Goal: Book appointment/travel/reservation

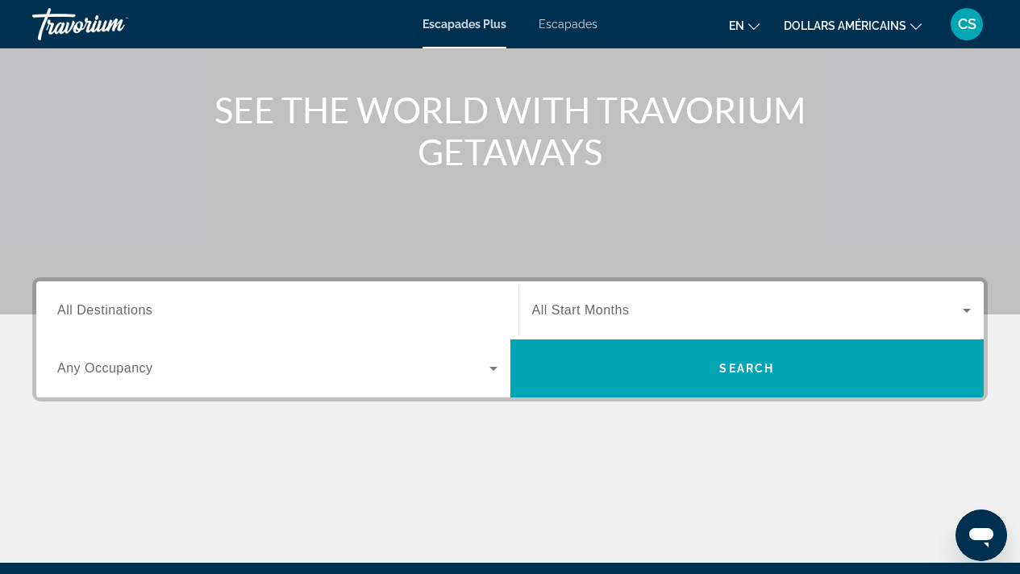
scroll to position [173, 0]
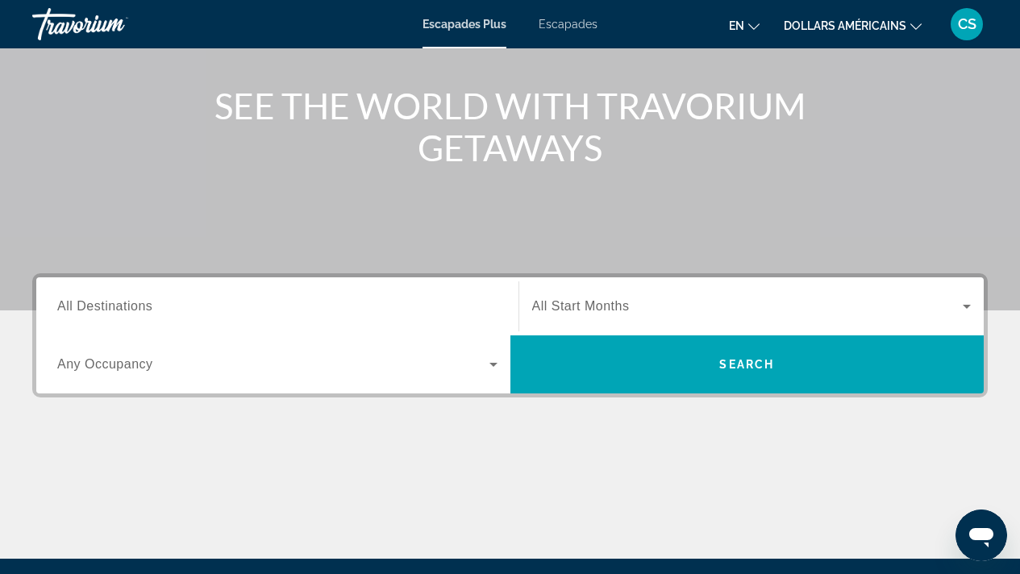
click at [586, 309] on span "All Start Months" at bounding box center [581, 306] width 98 height 14
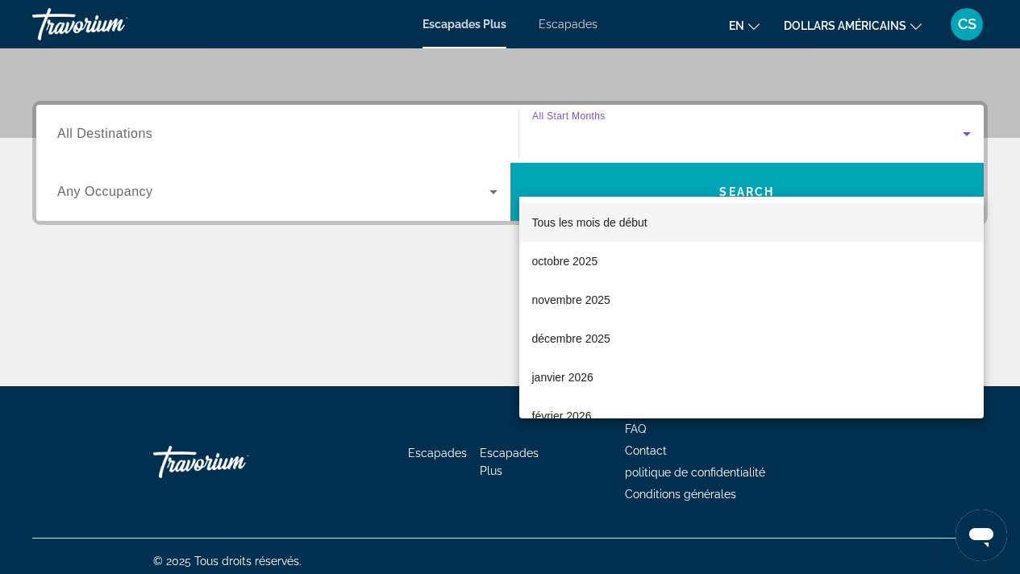
scroll to position [356, 0]
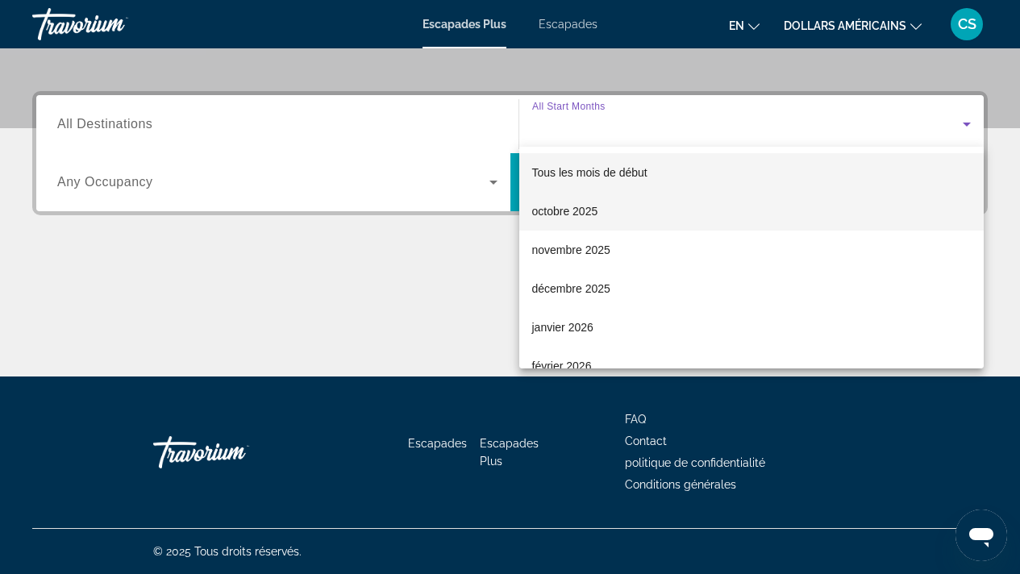
click at [596, 209] on font "octobre 2025" at bounding box center [565, 211] width 66 height 13
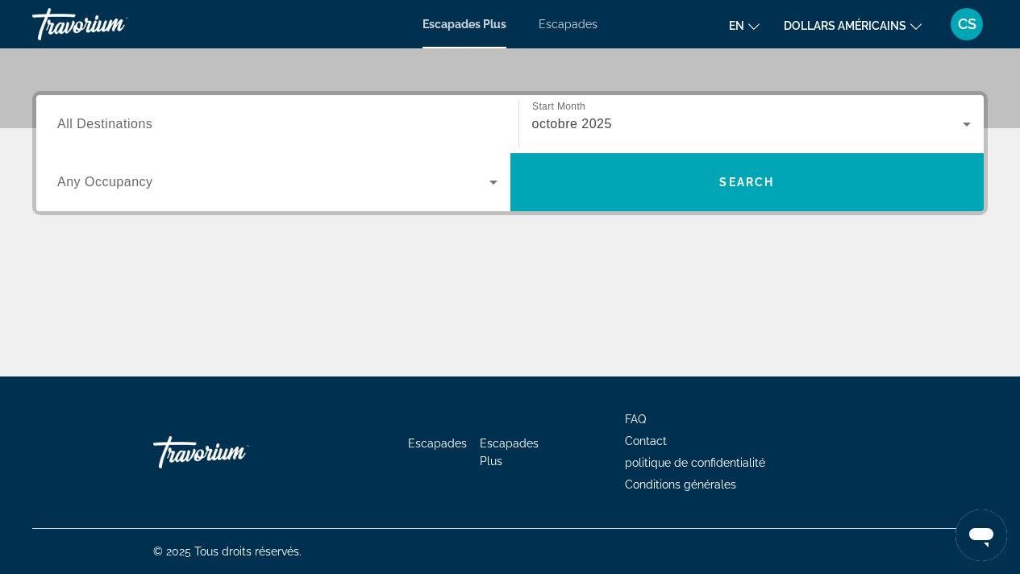
click at [467, 208] on div "Occupancy Any Occupancy" at bounding box center [277, 182] width 466 height 58
click at [502, 178] on icon "Widget de recherche" at bounding box center [493, 182] width 19 height 19
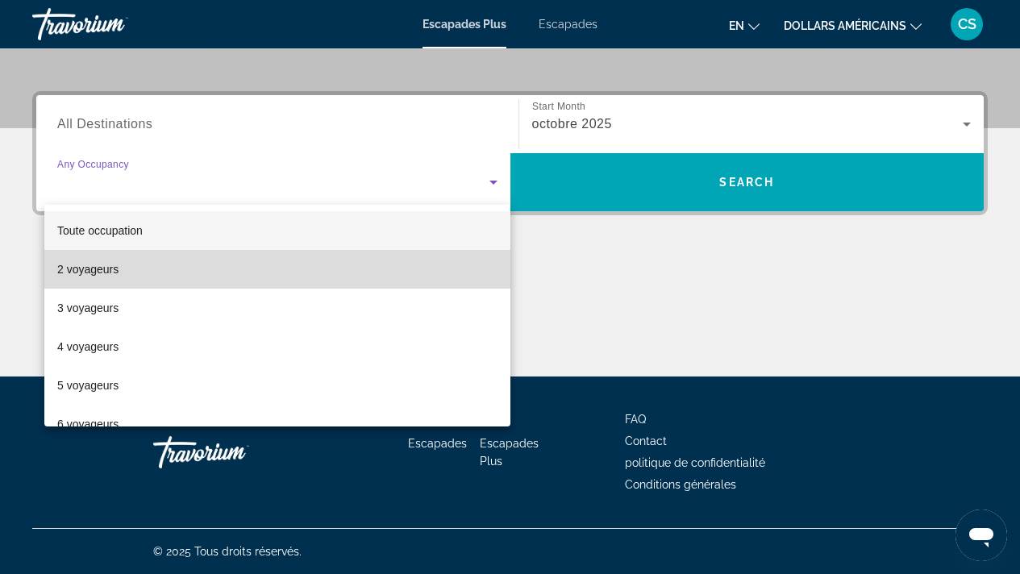
click at [416, 256] on mat-option "2 voyageurs" at bounding box center [277, 269] width 466 height 39
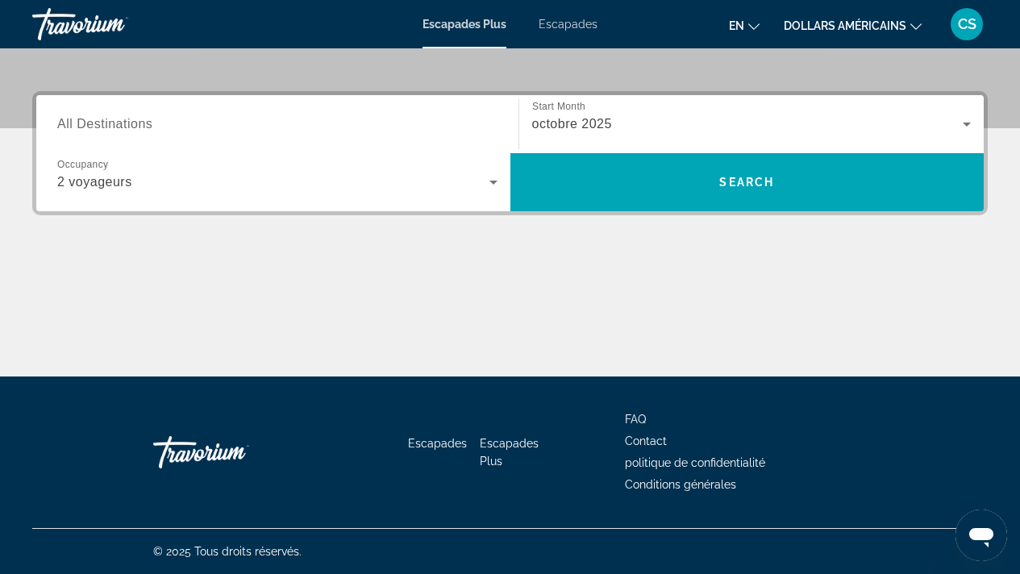
click at [606, 152] on div "Start Month All Start Months [DATE]" at bounding box center [751, 124] width 466 height 58
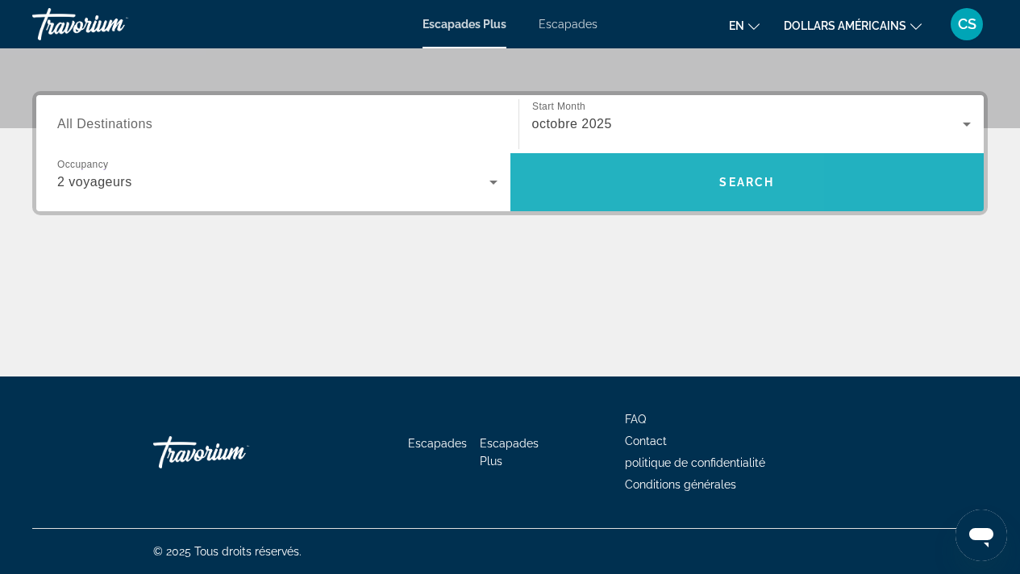
click at [597, 165] on span "Recherche" at bounding box center [747, 182] width 474 height 39
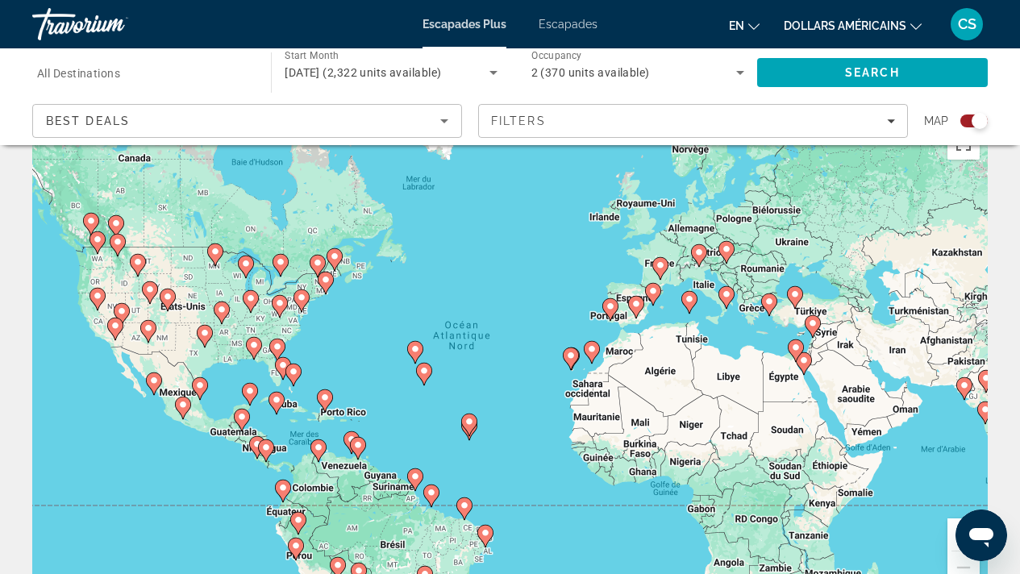
scroll to position [44, 0]
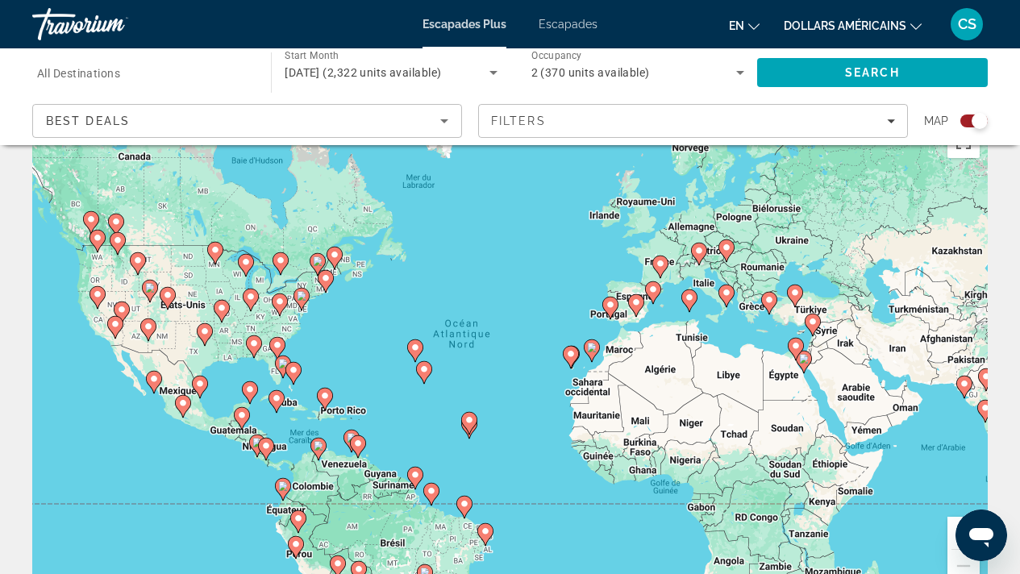
click at [669, 252] on div "Pour activer le glissement avec le clavier, appuyez sur Alt+Entrée. Une fois ce…" at bounding box center [509, 360] width 955 height 484
click at [660, 260] on image "Contenu principal" at bounding box center [660, 264] width 10 height 10
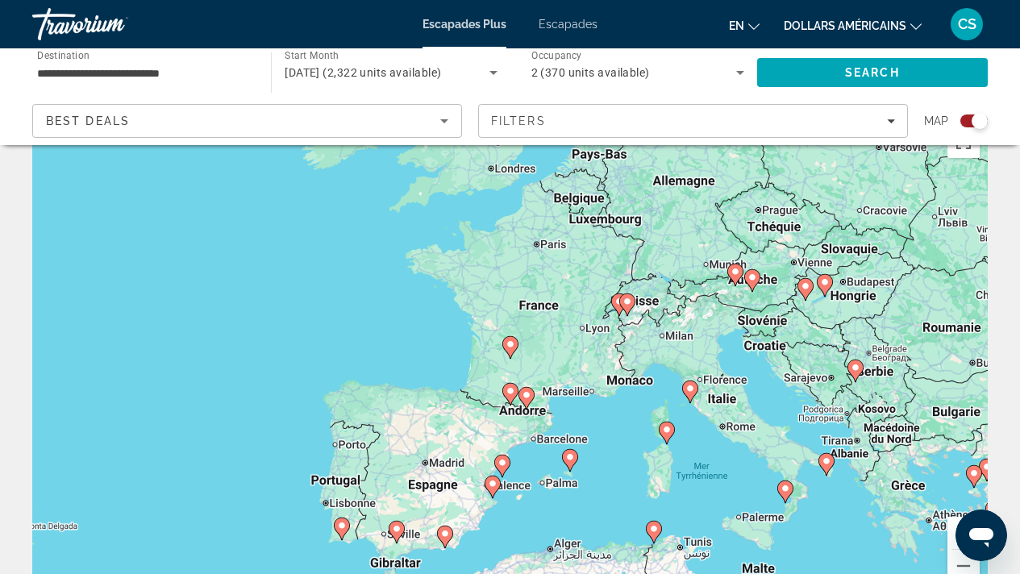
click at [556, 310] on div "Pour activer le glissement avec le clavier, appuyez sur Alt+Entrée. Une fois ce…" at bounding box center [509, 360] width 955 height 484
click at [587, 349] on div "Pour activer le glissement avec le clavier, appuyez sur Alt+Entrée. Une fois ce…" at bounding box center [509, 360] width 955 height 484
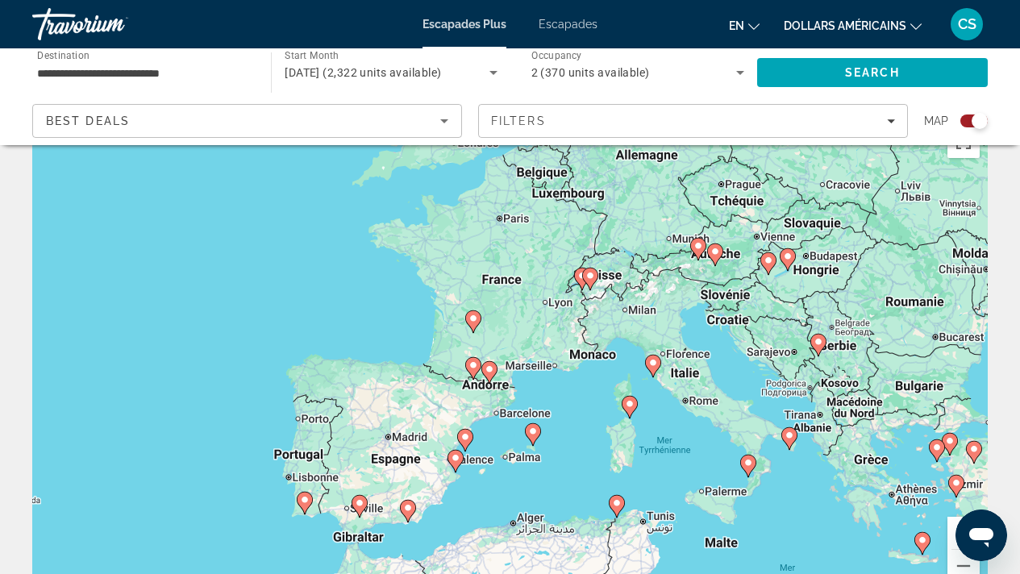
drag, startPoint x: 611, startPoint y: 398, endPoint x: 572, endPoint y: 372, distance: 47.2
click at [572, 372] on div "Pour activer le glissement avec le clavier, appuyez sur Alt+Entrée. Une fois ce…" at bounding box center [509, 360] width 955 height 484
click at [517, 351] on div "Pour activer le glissement avec le clavier, appuyez sur Alt+Entrée. Une fois ce…" at bounding box center [509, 360] width 955 height 484
click at [588, 300] on div "Pour activer le glissement avec le clavier, appuyez sur Alt+Entrée. Une fois ce…" at bounding box center [509, 360] width 955 height 484
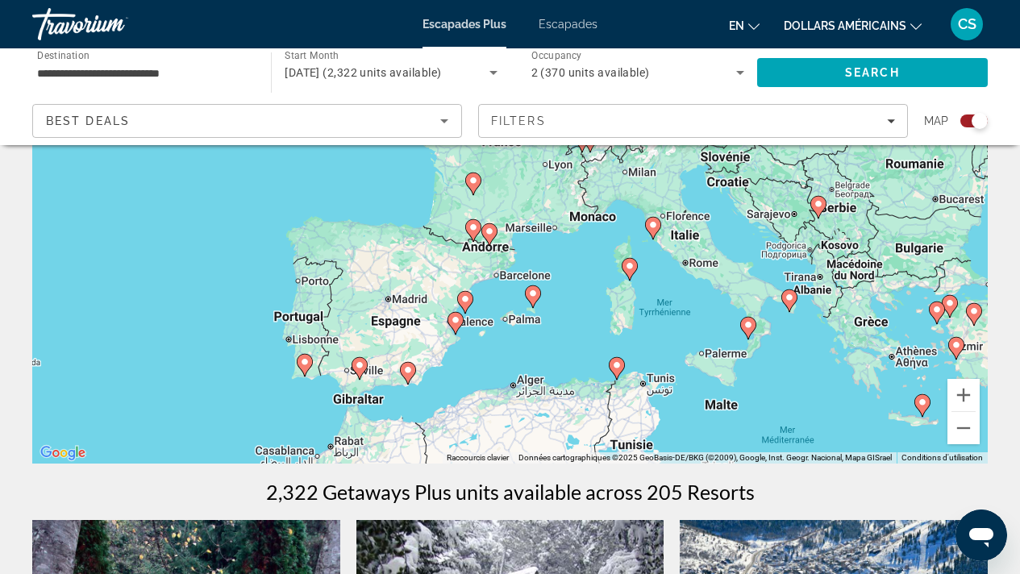
scroll to position [203, 0]
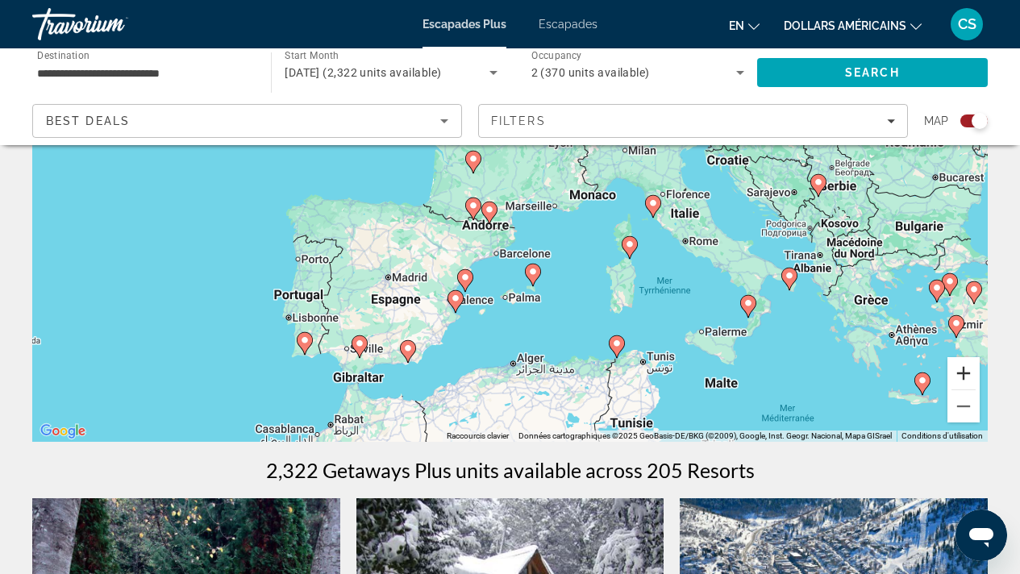
click at [963, 362] on button "Zoom avant" at bounding box center [963, 373] width 32 height 32
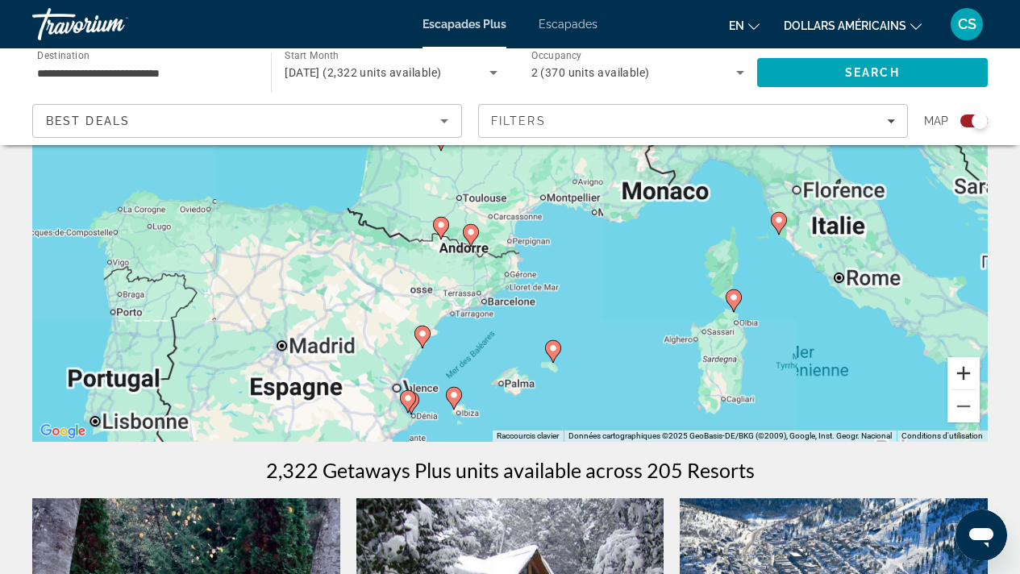
click at [963, 362] on button "Zoom avant" at bounding box center [963, 373] width 32 height 32
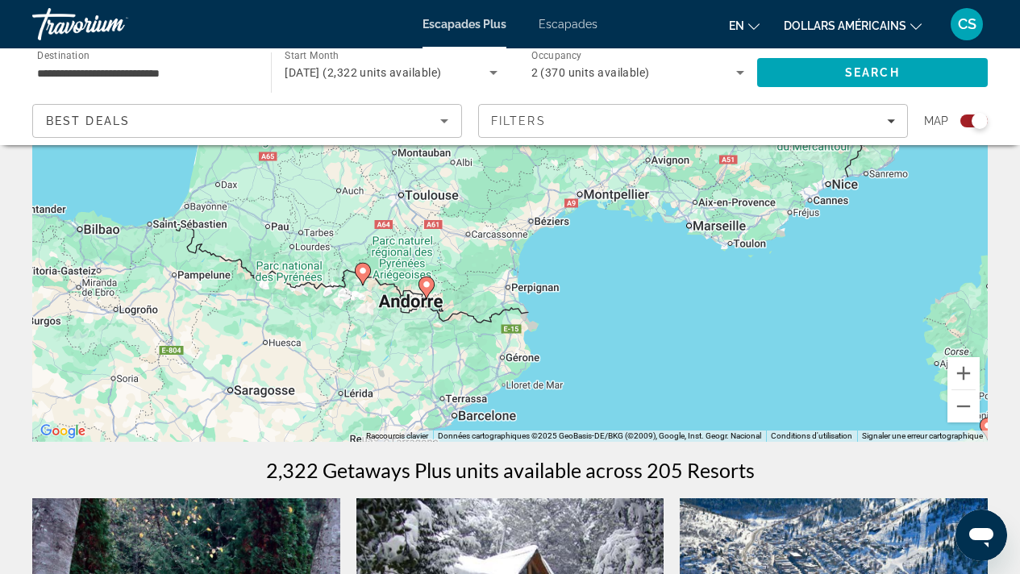
drag, startPoint x: 784, startPoint y: 329, endPoint x: 784, endPoint y: 555, distance: 225.7
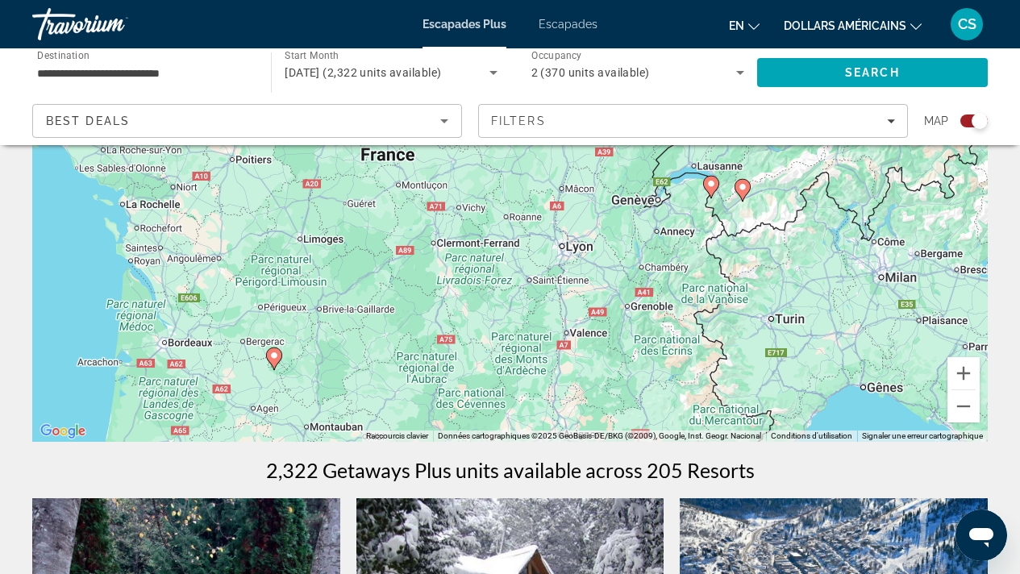
drag, startPoint x: 727, startPoint y: 341, endPoint x: 637, endPoint y: 377, distance: 97.3
click at [637, 377] on div "Pour activer le glissement avec le clavier, appuyez sur Alt+Entrée. Une fois ce…" at bounding box center [509, 200] width 955 height 484
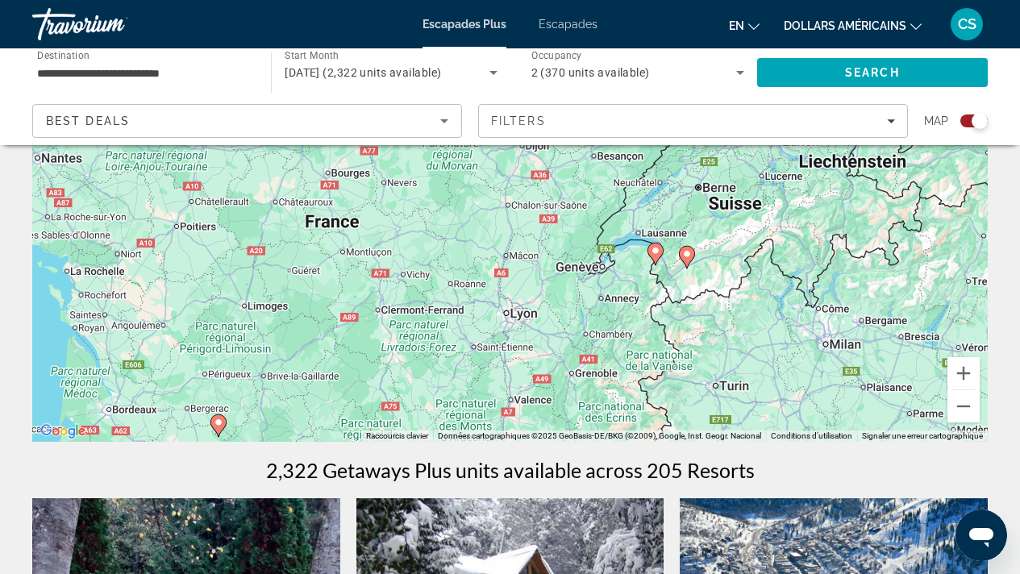
drag, startPoint x: 697, startPoint y: 270, endPoint x: 637, endPoint y: 346, distance: 96.4
click at [637, 346] on div "Pour activer le glissement avec le clavier, appuyez sur Alt+Entrée. Une fois ce…" at bounding box center [509, 200] width 955 height 484
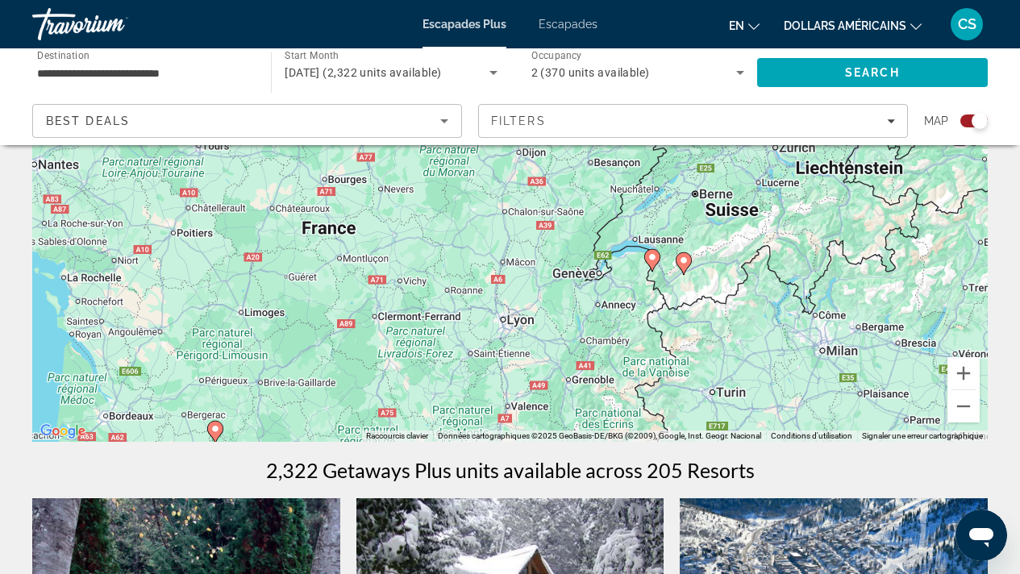
click at [655, 265] on gmp-advanced-marker "Contenu principal" at bounding box center [652, 260] width 16 height 24
type input "**********"
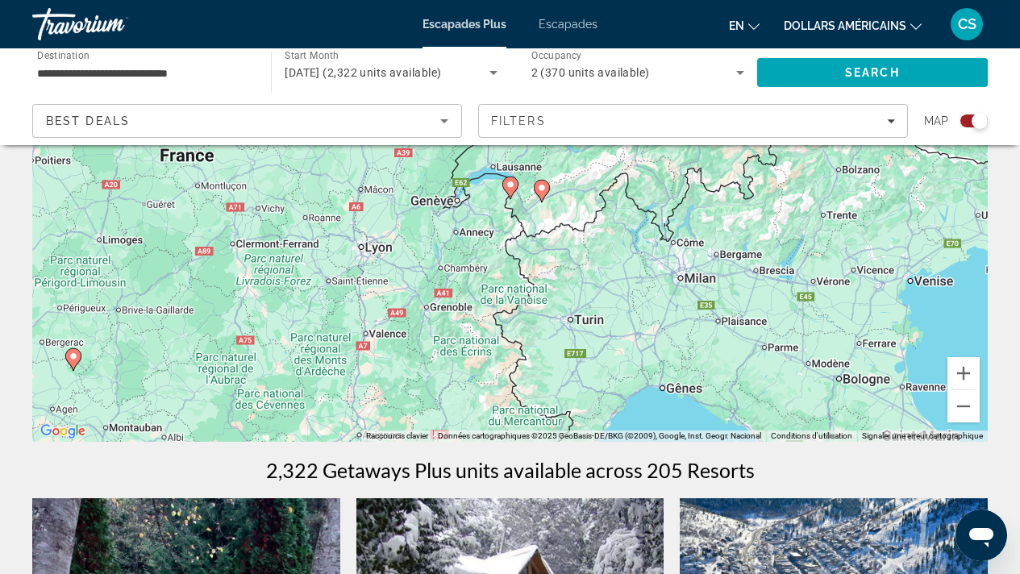
click at [510, 185] on image "Contenu principal" at bounding box center [510, 185] width 10 height 10
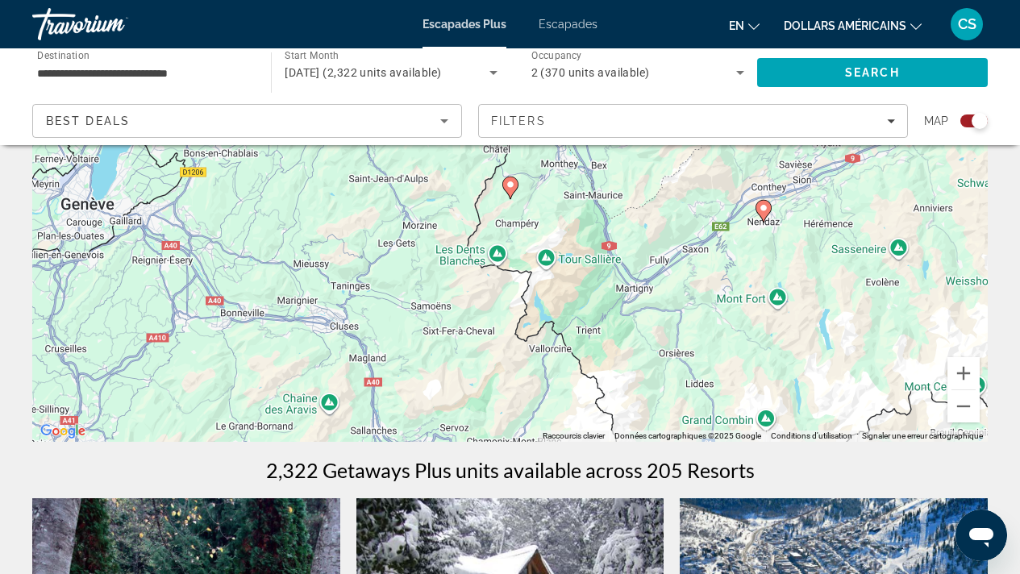
click at [516, 188] on icon "Contenu principal" at bounding box center [509, 187] width 15 height 21
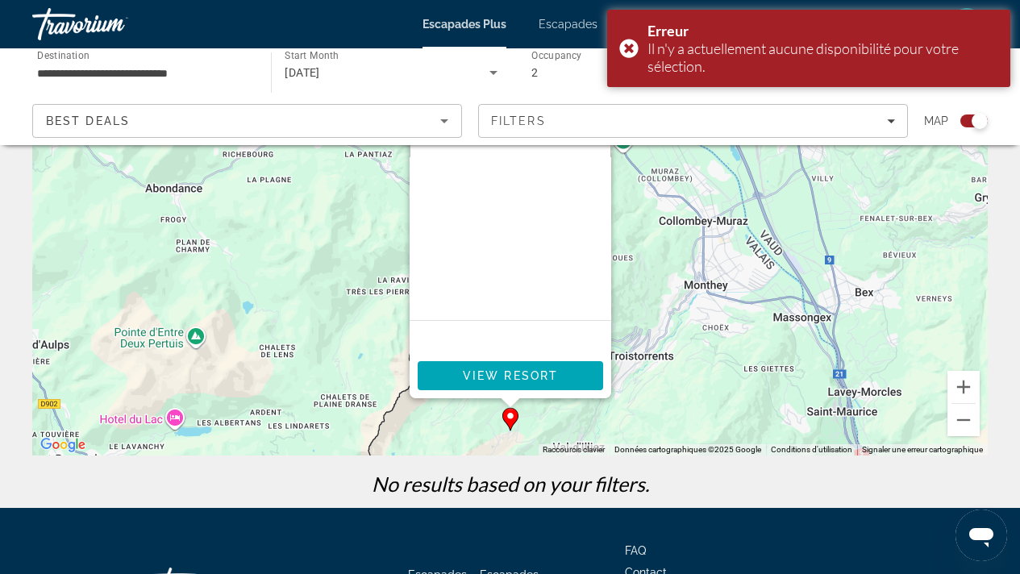
scroll to position [191, 0]
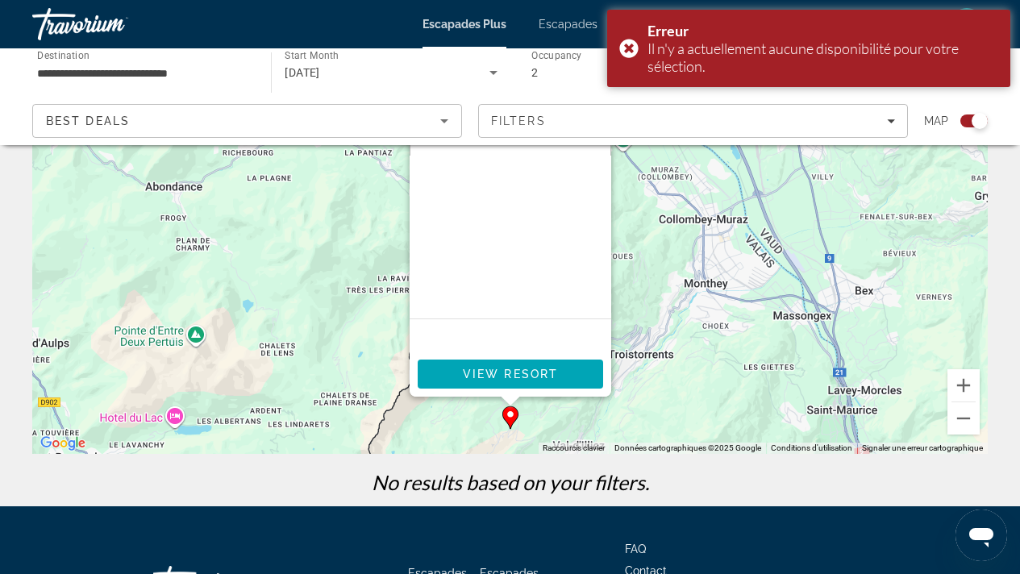
click at [526, 402] on div "Pour activer le glissement avec le clavier, appuyez sur Alt+Entrée. Une fois ce…" at bounding box center [509, 212] width 955 height 484
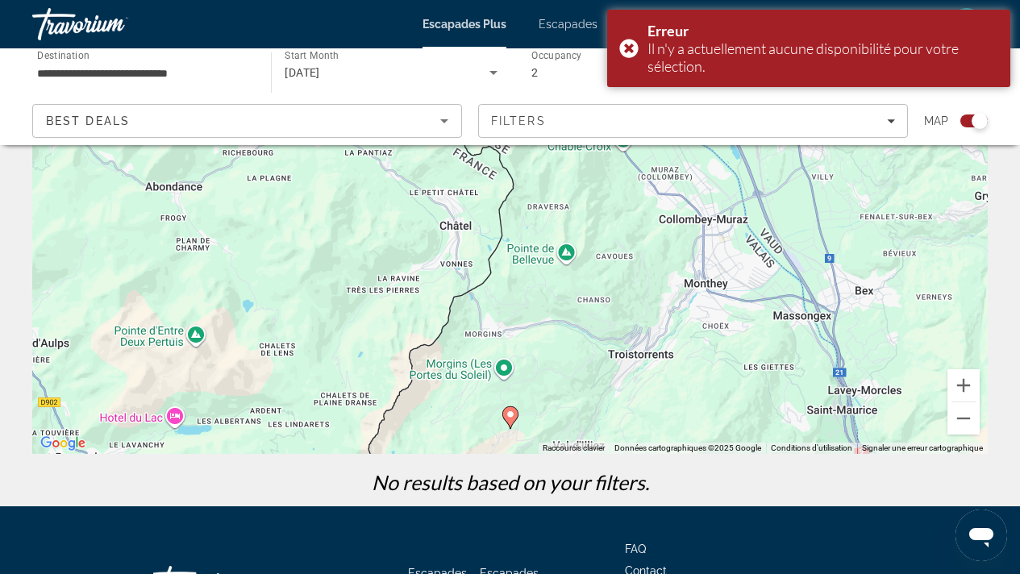
click at [508, 420] on icon "Contenu principal" at bounding box center [509, 417] width 15 height 21
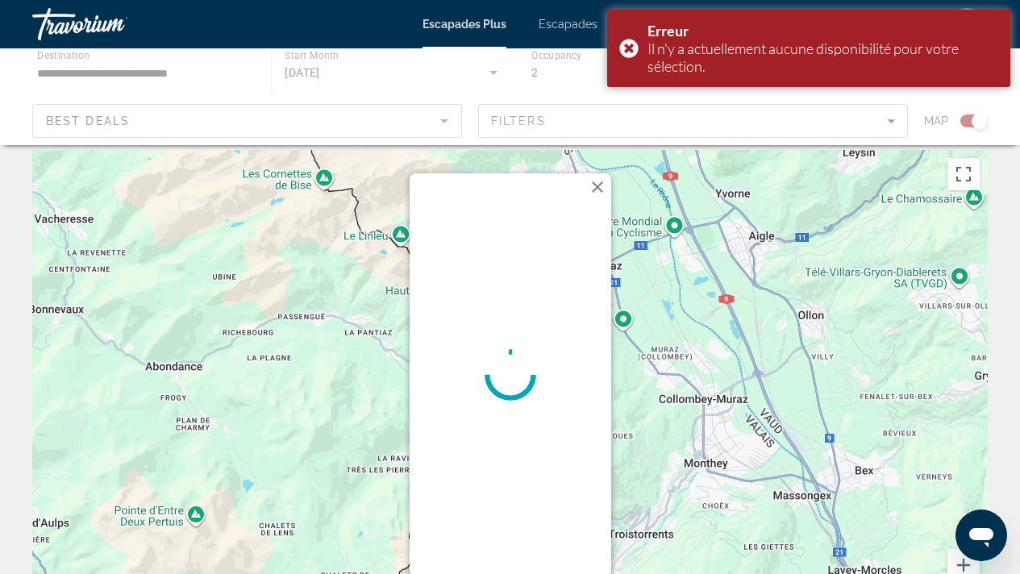
scroll to position [0, 0]
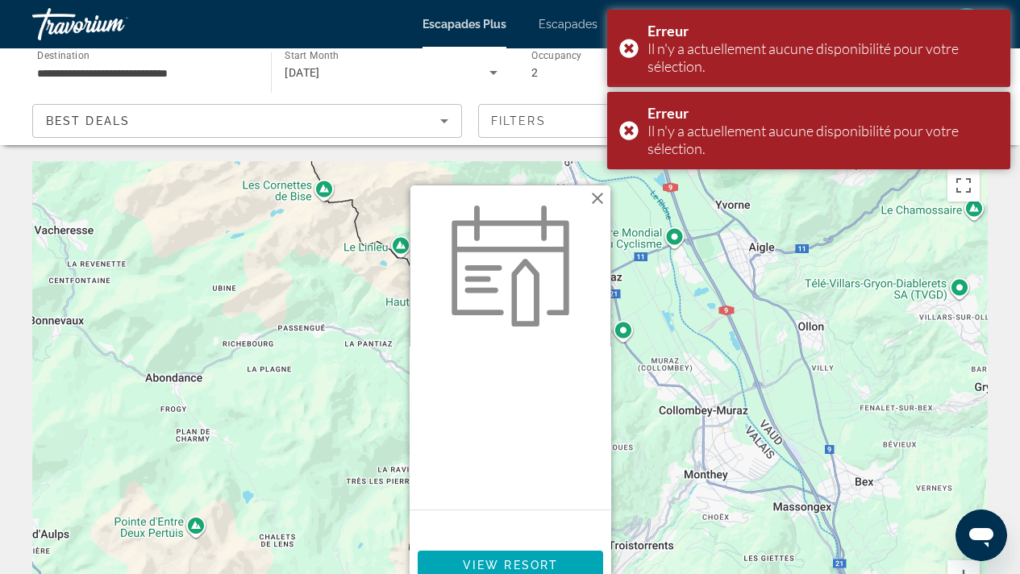
click at [600, 193] on button "Fermer" at bounding box center [597, 198] width 24 height 24
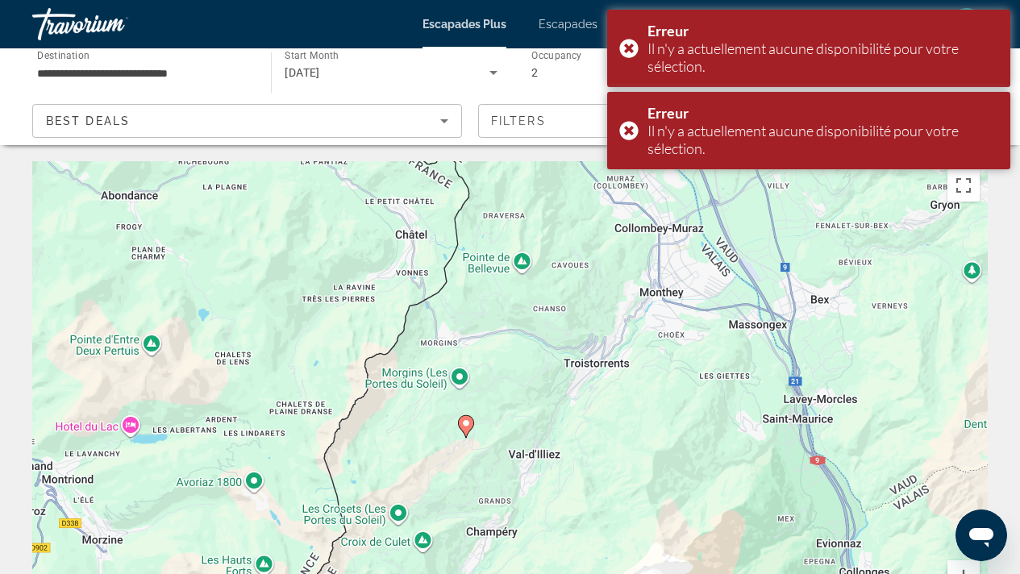
drag, startPoint x: 609, startPoint y: 335, endPoint x: 563, endPoint y: 148, distance: 192.8
click at [563, 148] on div "**********" at bounding box center [510, 348] width 1020 height 697
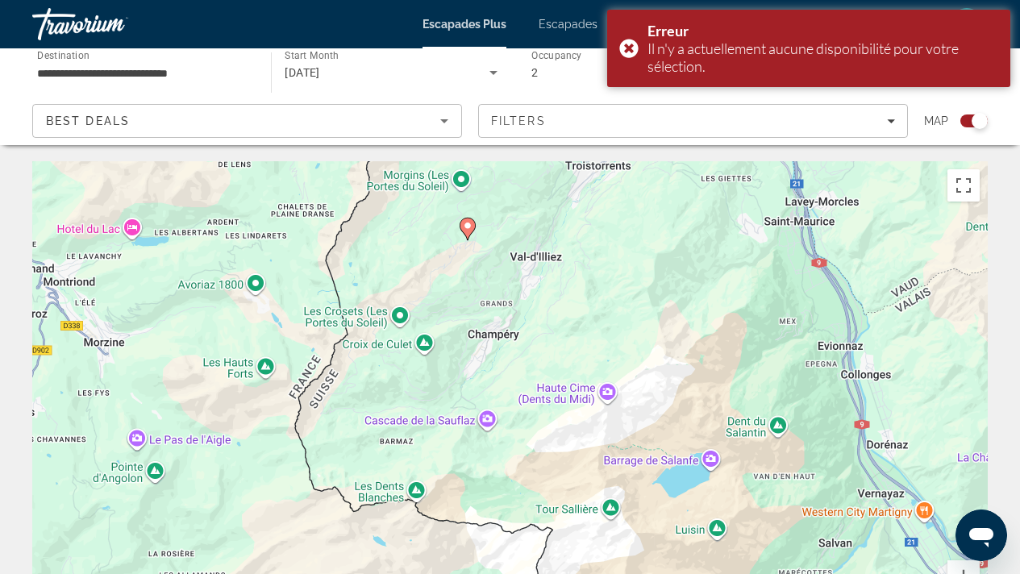
drag, startPoint x: 651, startPoint y: 480, endPoint x: 661, endPoint y: 294, distance: 185.7
click at [661, 294] on div "Pour activer le glissement avec le clavier, appuyez sur Alt+Entrée. Une fois ce…" at bounding box center [509, 403] width 955 height 484
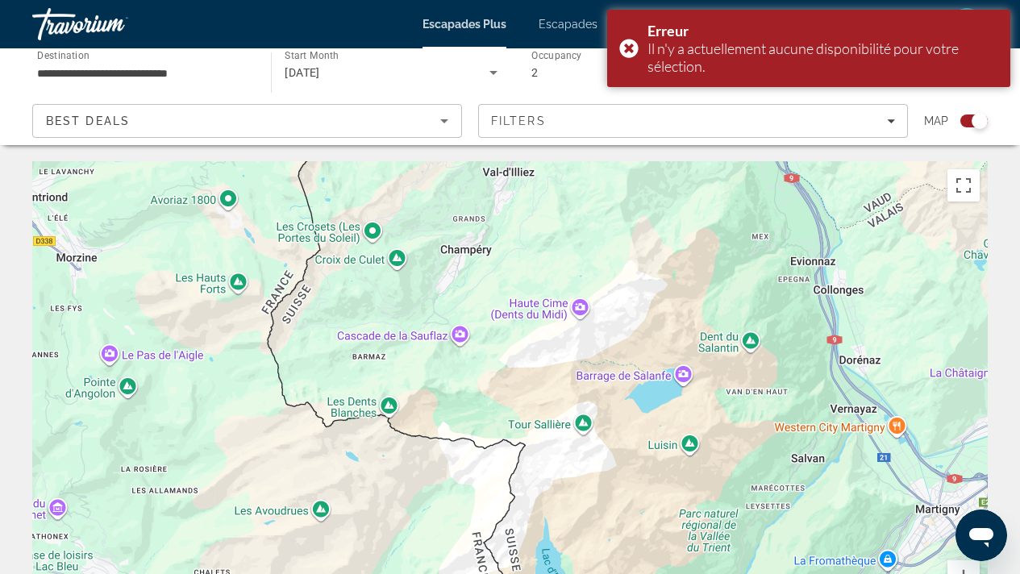
drag, startPoint x: 661, startPoint y: 294, endPoint x: 631, endPoint y: 218, distance: 82.2
click at [631, 218] on div "Pour activer le glissement avec le clavier, appuyez sur Alt+Entrée. Une fois ce…" at bounding box center [509, 403] width 955 height 484
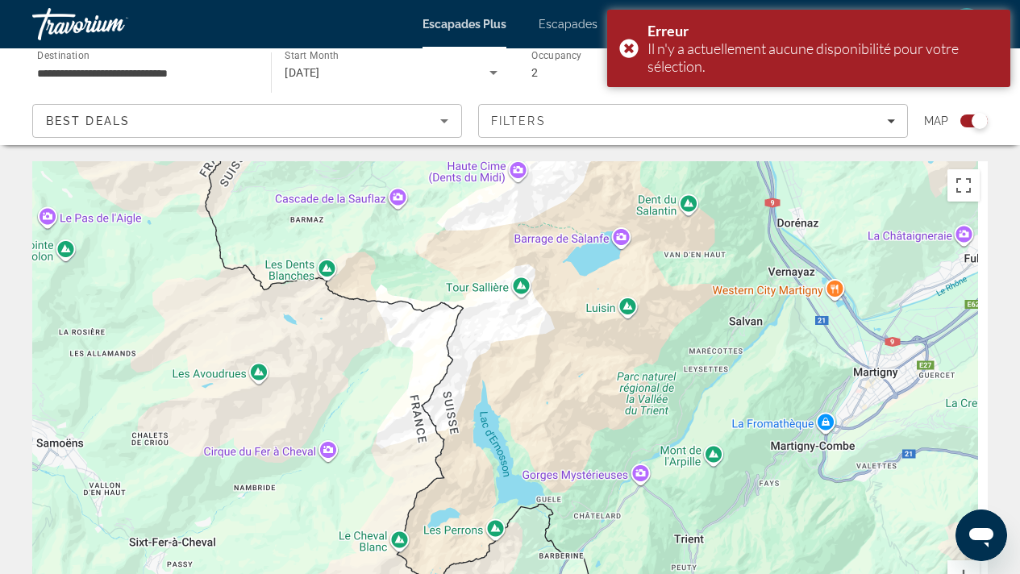
drag, startPoint x: 649, startPoint y: 295, endPoint x: 553, endPoint y: 91, distance: 225.4
click at [553, 161] on div "**********" at bounding box center [510, 509] width 1020 height 697
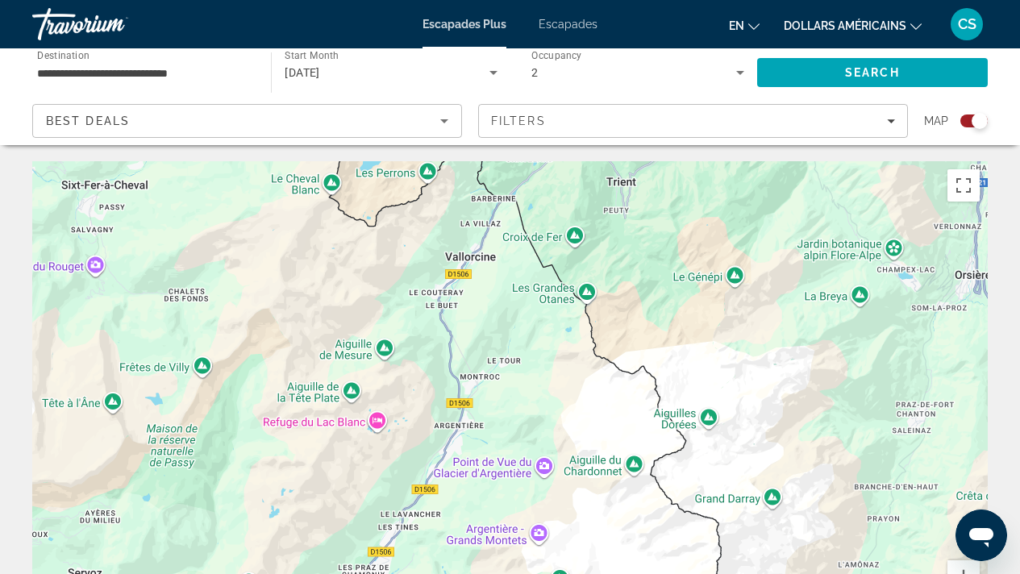
drag, startPoint x: 626, startPoint y: 328, endPoint x: 625, endPoint y: 73, distance: 255.6
click at [626, 161] on div "**********" at bounding box center [510, 509] width 1020 height 697
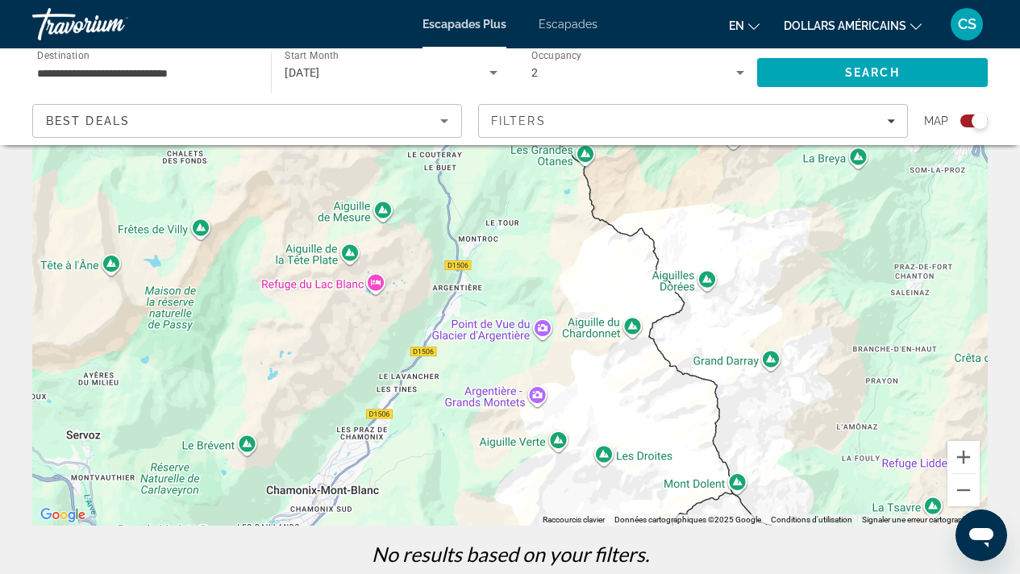
scroll to position [122, 0]
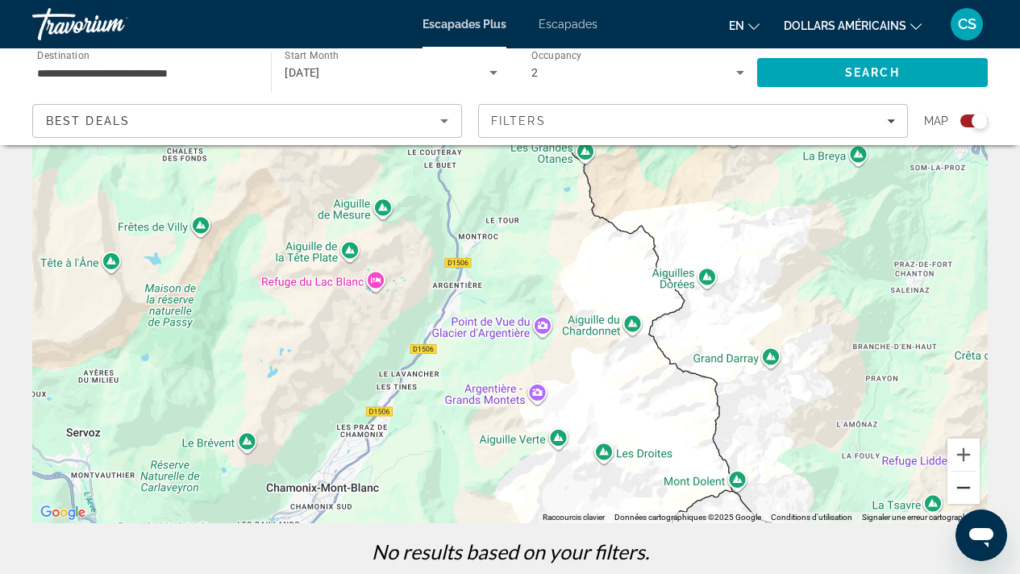
click at [967, 491] on button "Zoom arrière" at bounding box center [963, 488] width 32 height 32
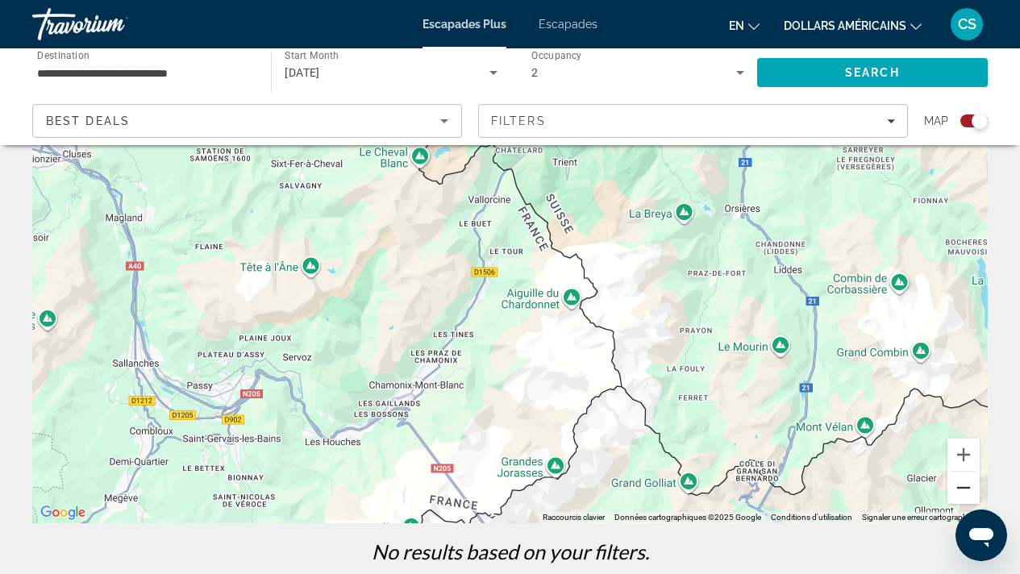
click at [967, 491] on button "Zoom arrière" at bounding box center [963, 488] width 32 height 32
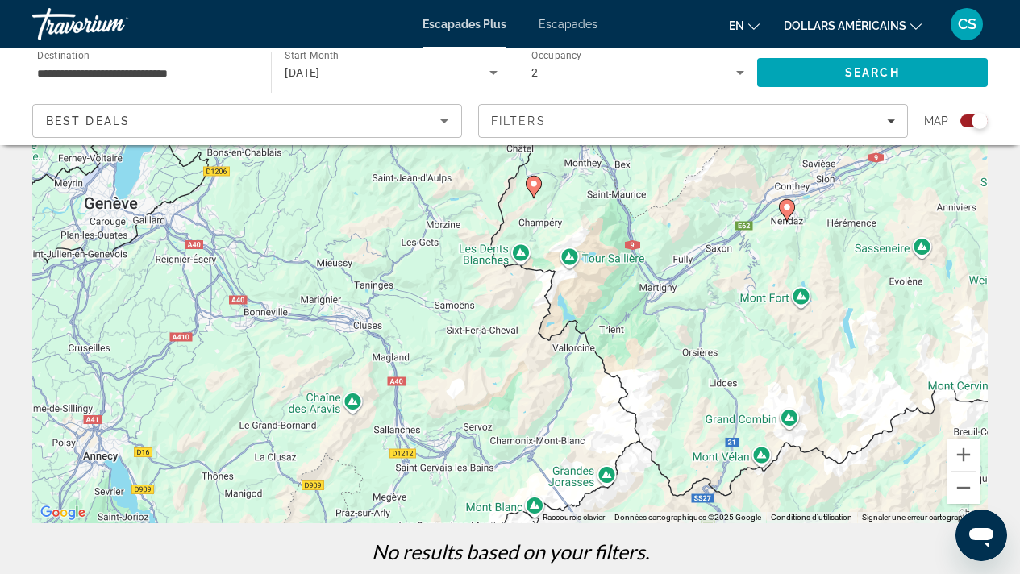
drag, startPoint x: 582, startPoint y: 349, endPoint x: 659, endPoint y: 456, distance: 132.2
click at [659, 456] on div "Pour activer le glissement avec le clavier, appuyez sur Alt+Entrée. Une fois ce…" at bounding box center [509, 282] width 955 height 484
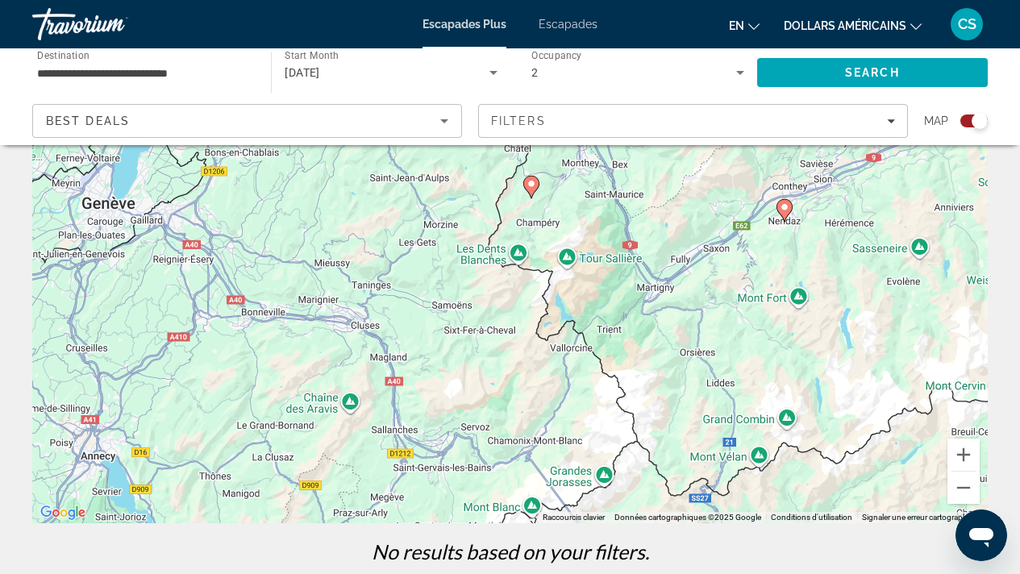
click at [786, 213] on icon "Contenu principal" at bounding box center [783, 210] width 15 height 21
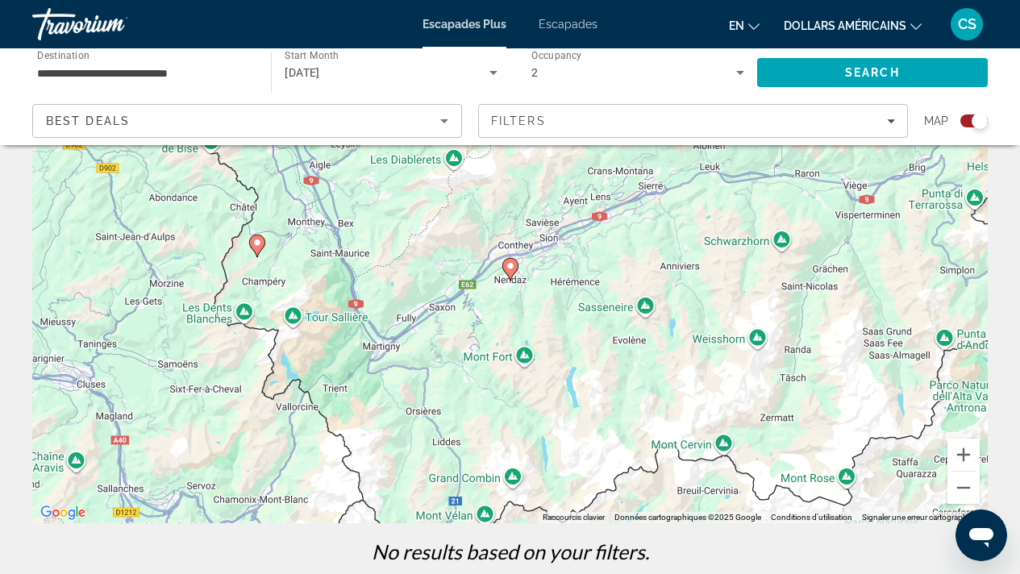
click at [512, 268] on image "Contenu principal" at bounding box center [510, 266] width 10 height 10
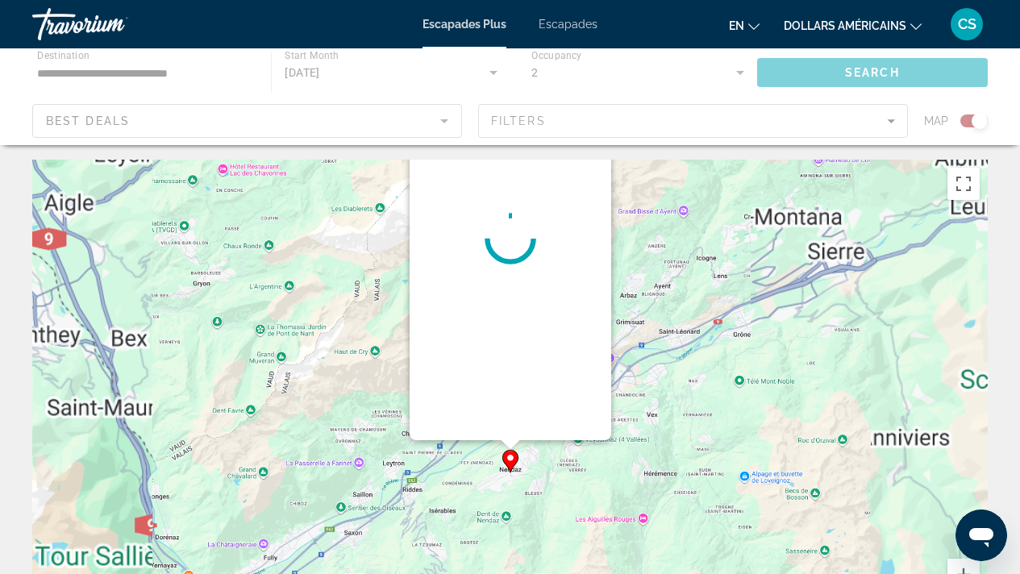
scroll to position [0, 0]
click at [512, 268] on div "Contenu principal" at bounding box center [511, 240] width 202 height 403
